Goal: Find specific page/section: Find specific page/section

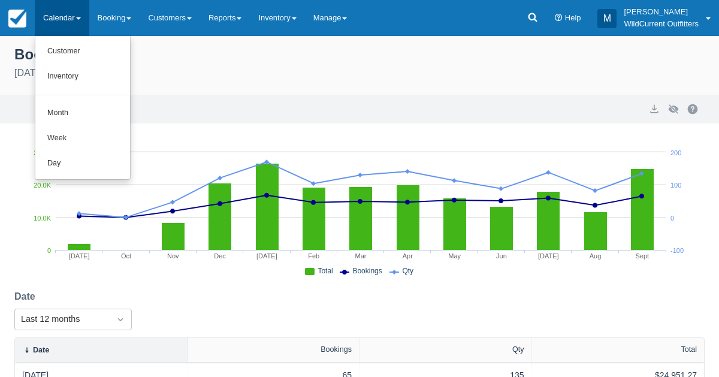
scroll to position [316, 0]
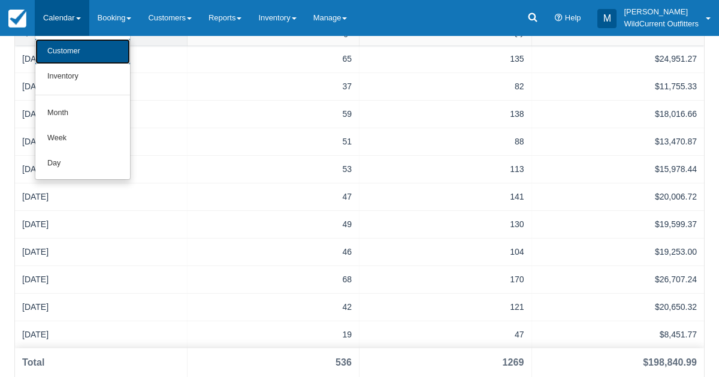
click at [57, 51] on link "Customer" at bounding box center [82, 51] width 95 height 25
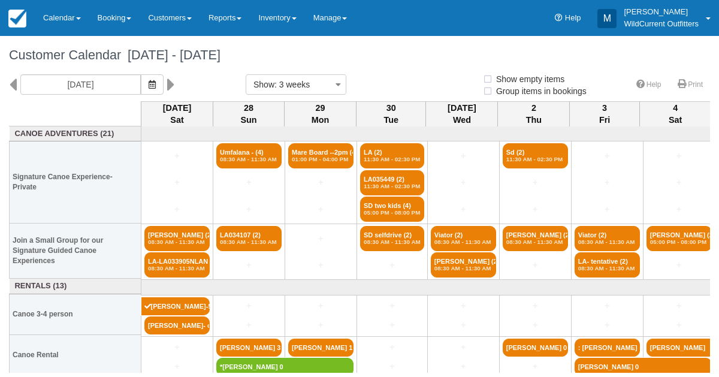
select select
click at [54, 20] on link "Calendar" at bounding box center [62, 18] width 55 height 36
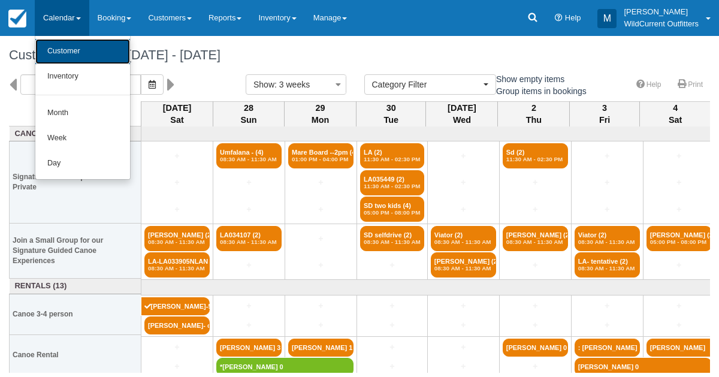
click at [54, 40] on link "Customer" at bounding box center [82, 51] width 95 height 25
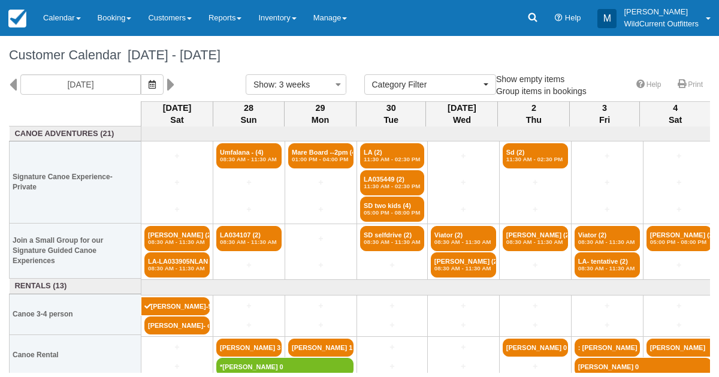
select select
